Goal: Information Seeking & Learning: Find specific fact

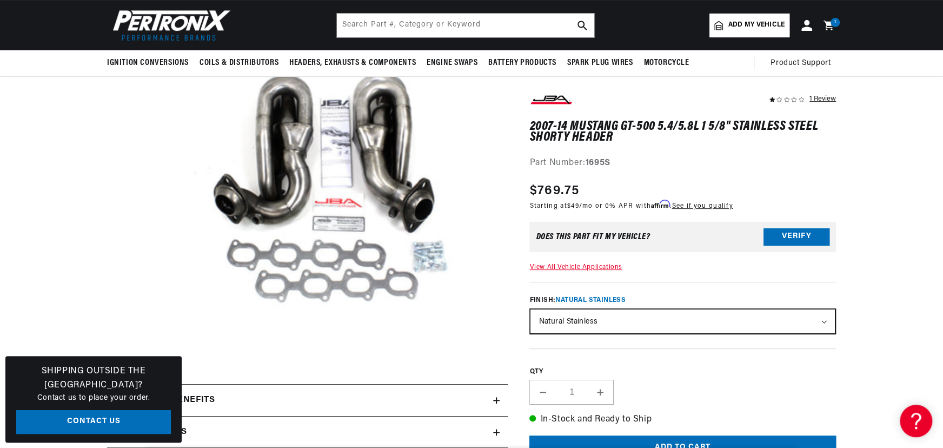
scroll to position [34, 0]
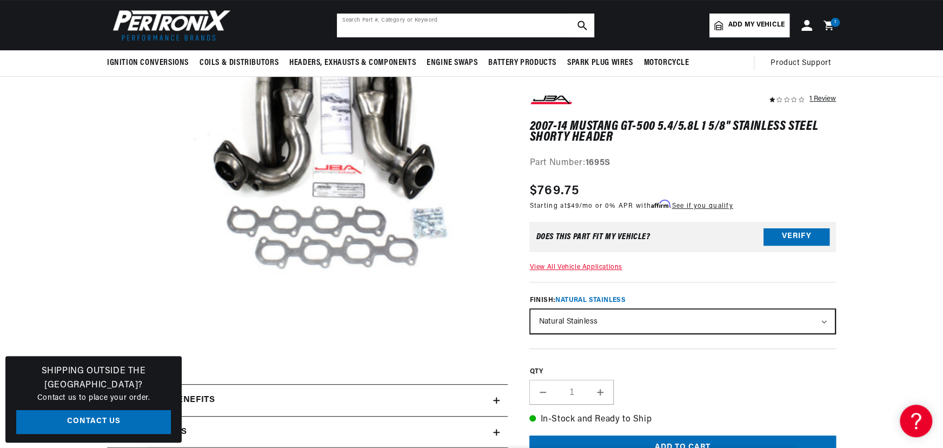
click at [417, 27] on input "text" at bounding box center [465, 26] width 257 height 24
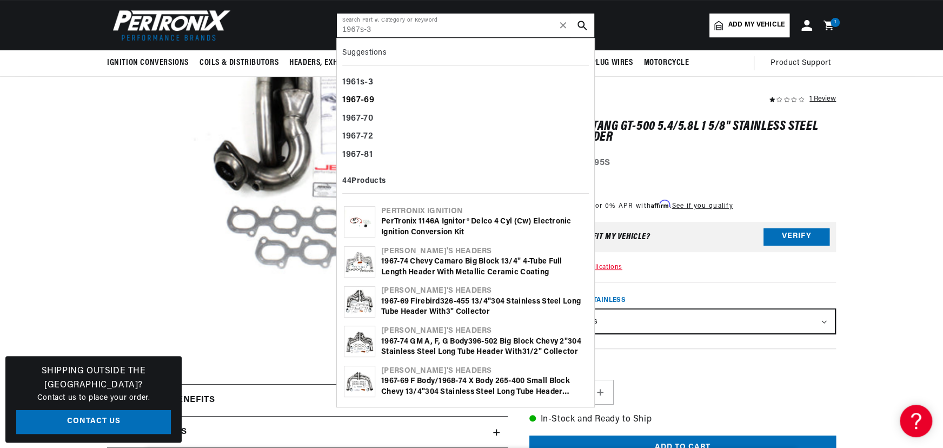
scroll to position [0, 0]
click at [357, 34] on input "1967s-3" at bounding box center [465, 26] width 257 height 24
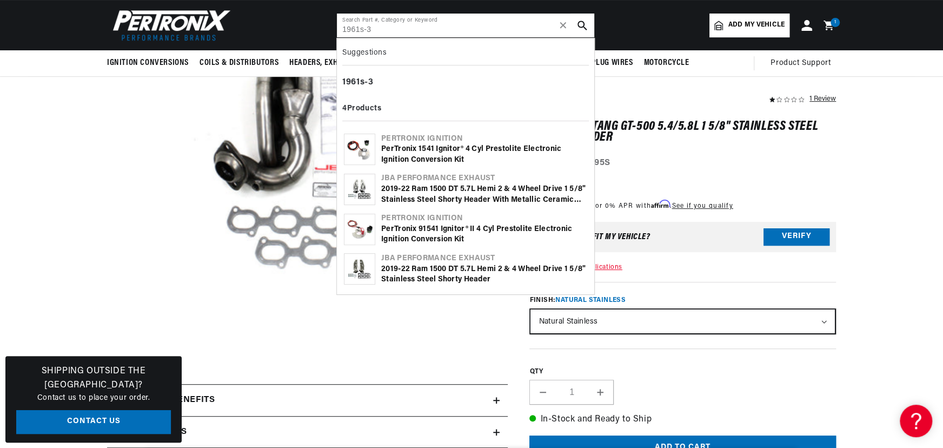
scroll to position [0, 328]
type input "1961s-3"
click at [445, 188] on div "2019-22 Ram 1500 DT 5.7L Hemi 2 & 4 Wheel Drive 1 5/8" Stainless Steel Shorty H…" at bounding box center [484, 194] width 206 height 21
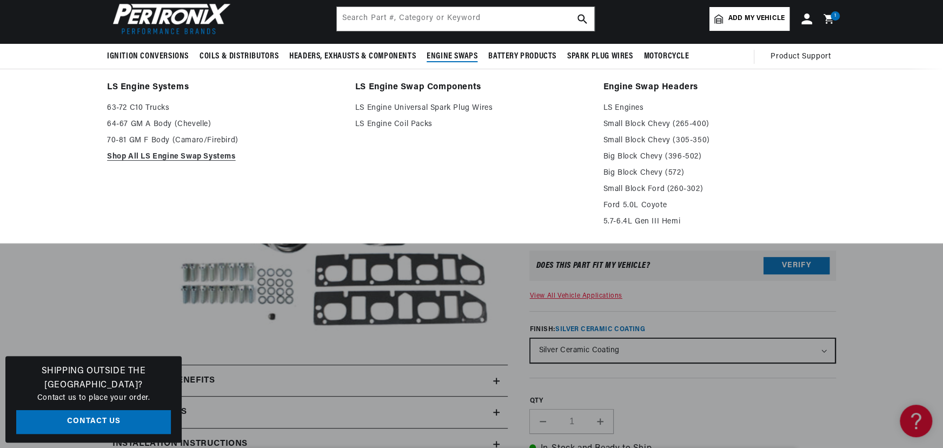
scroll to position [0, 328]
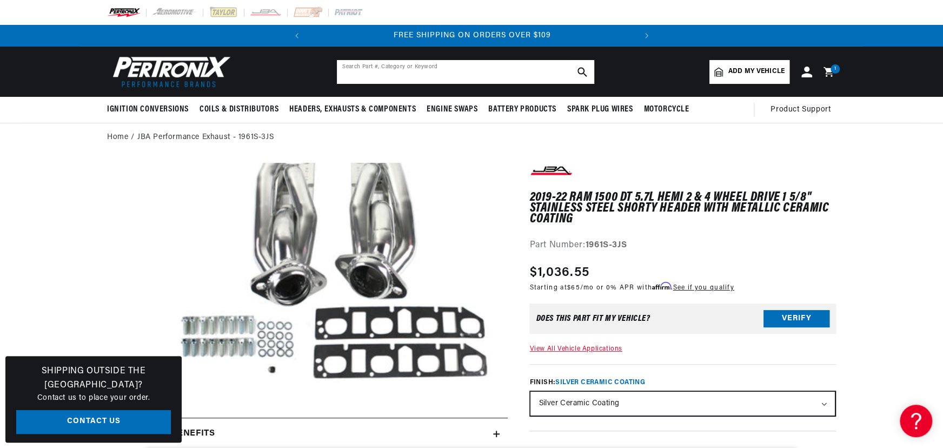
click at [392, 67] on input "text" at bounding box center [465, 72] width 257 height 24
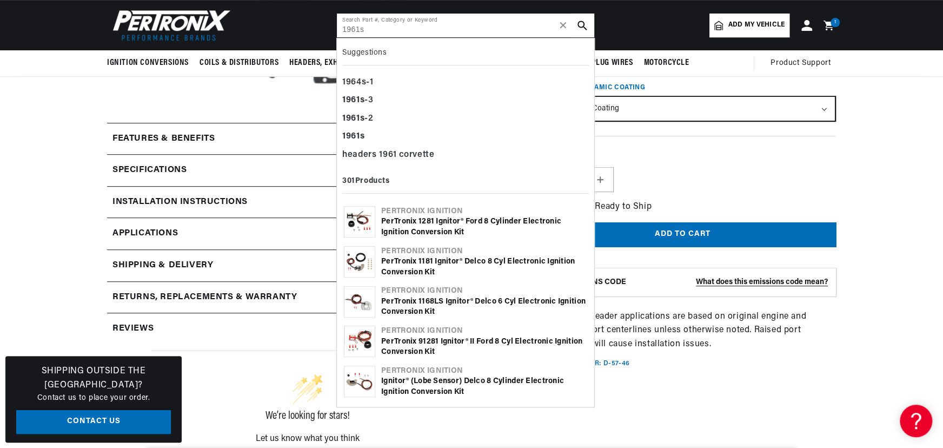
scroll to position [0, 0]
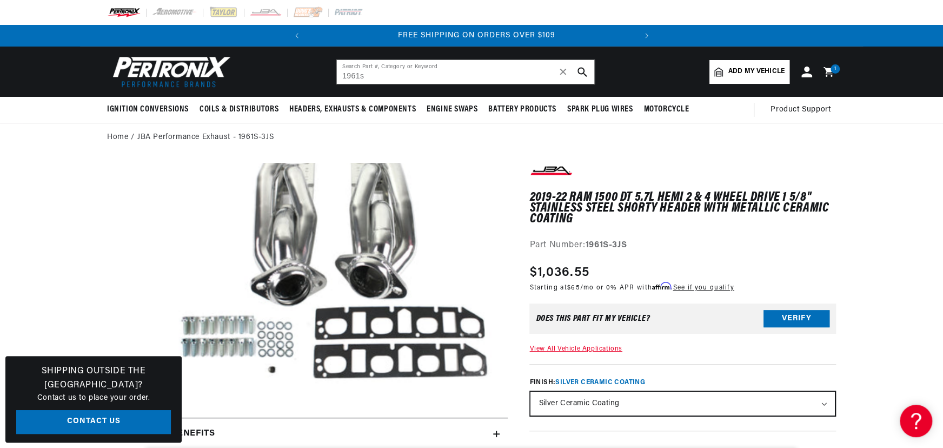
scroll to position [0, 328]
click at [443, 70] on input "1961s" at bounding box center [465, 72] width 257 height 24
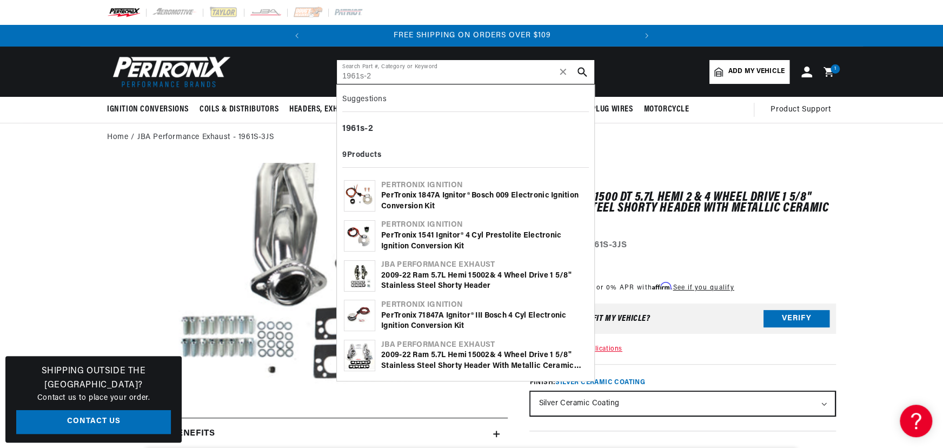
scroll to position [0, 36]
type input "1961s-2"
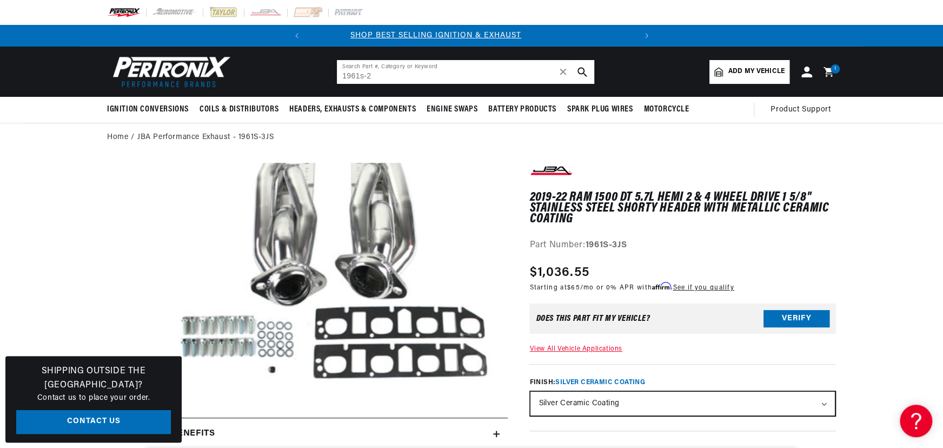
scroll to position [0, 0]
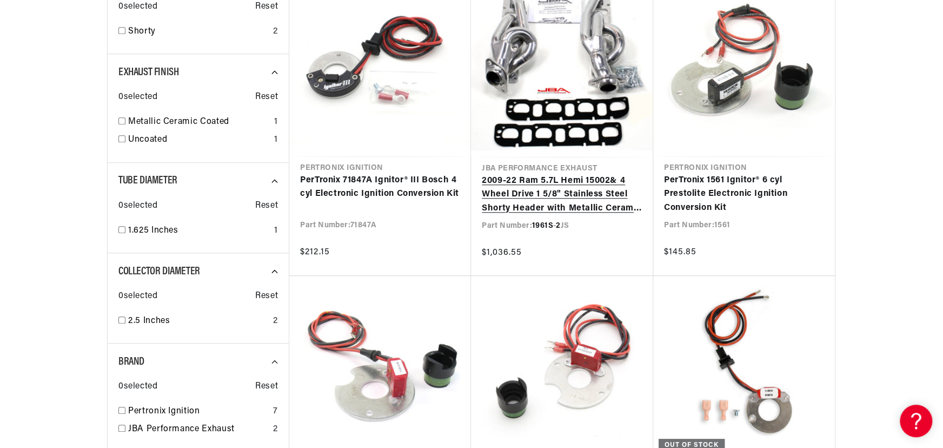
scroll to position [589, 0]
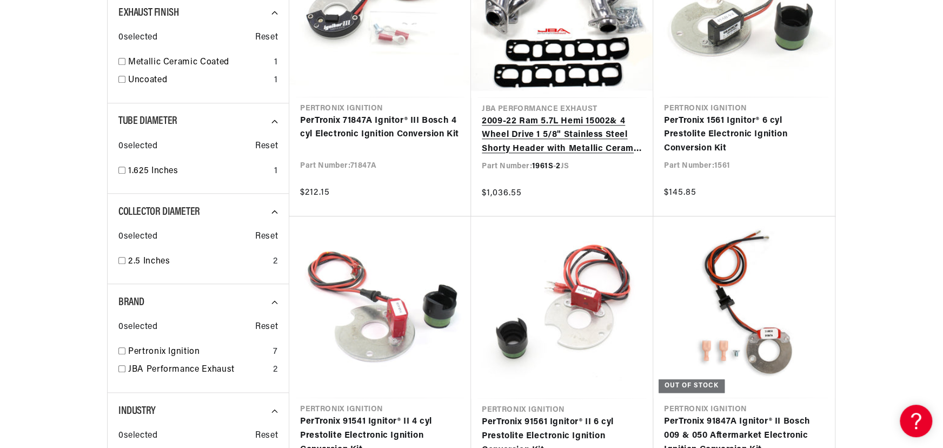
click at [572, 122] on link "2 009- 2 2 Ram 5.7L Hemi 1500 2 & 4 Wheel Drive 1 5/8" Stainless Steel Shorty H…" at bounding box center [562, 136] width 161 height 42
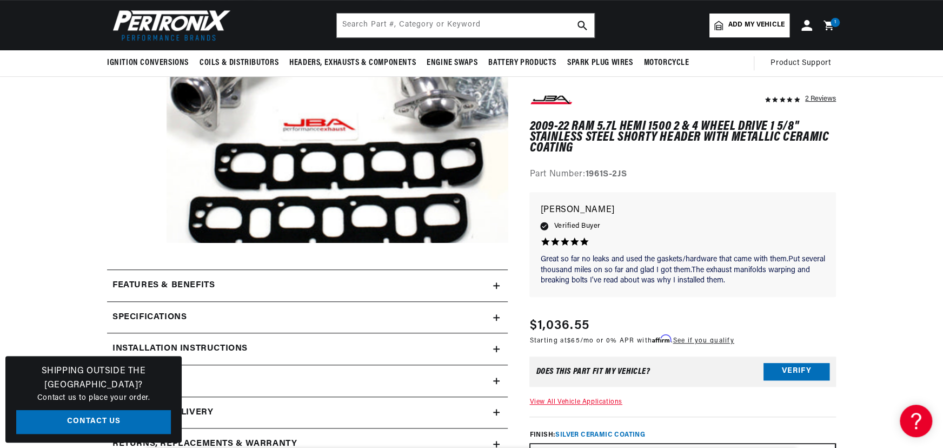
scroll to position [195, 0]
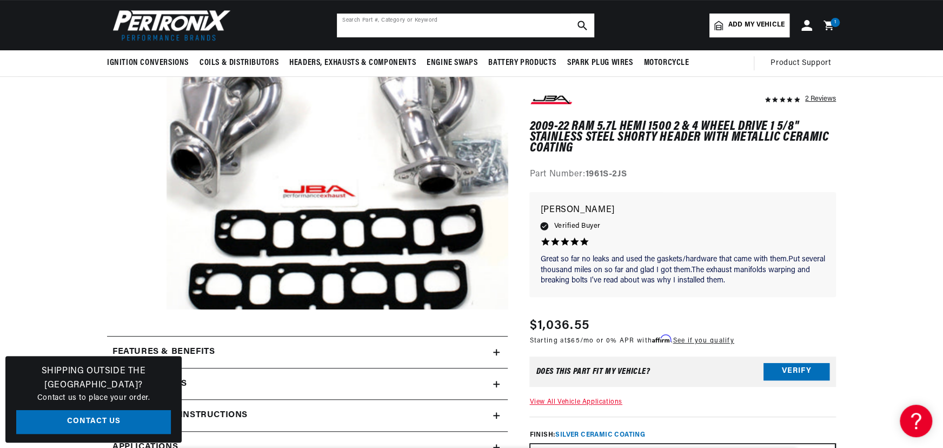
click at [388, 17] on input "text" at bounding box center [465, 26] width 257 height 24
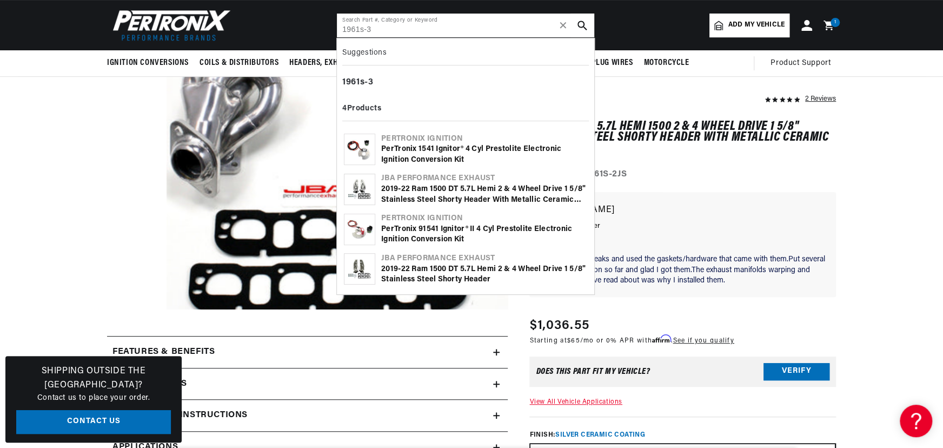
type input "1961s-3"
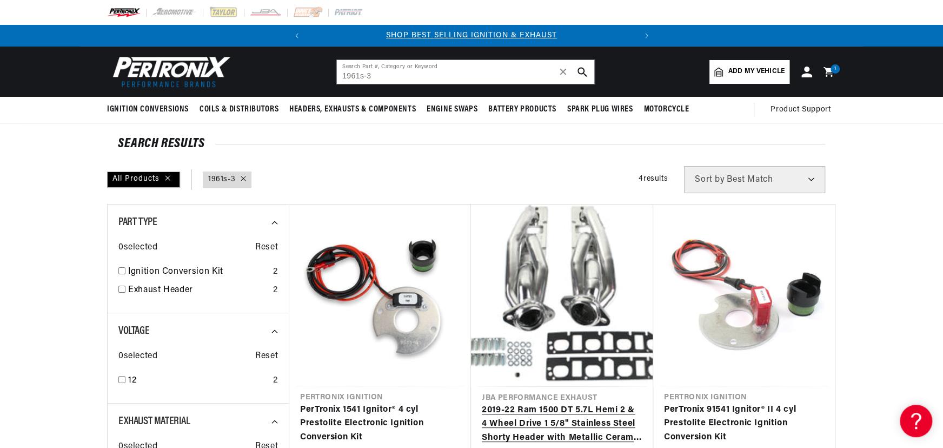
click at [588, 414] on link "2019-22 Ram 1500 DT 5.7L Hemi 2 & 4 Wheel Drive 1 5/8" Stainless Steel Shorty H…" at bounding box center [562, 424] width 161 height 42
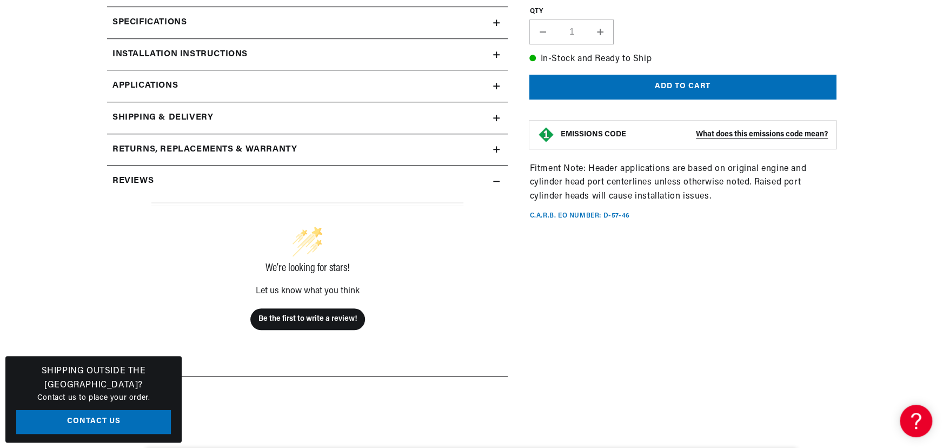
scroll to position [0, 328]
